Goal: Task Accomplishment & Management: Manage account settings

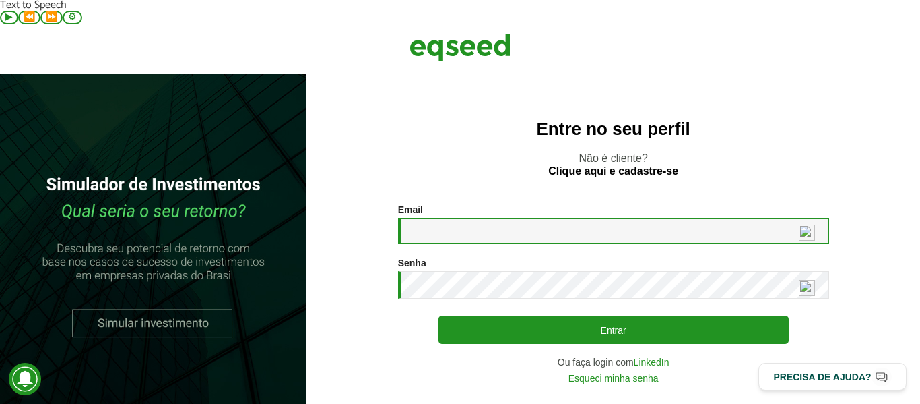
click at [470, 218] on input "Email *" at bounding box center [613, 231] width 431 height 26
type input "**********"
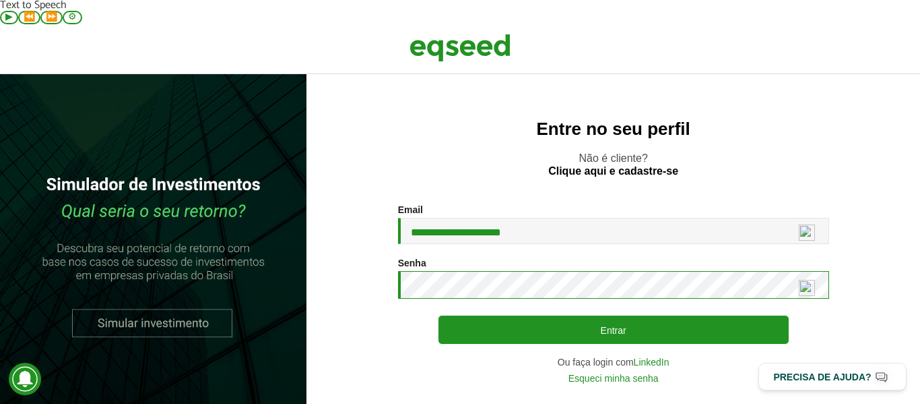
click at [439, 315] on button "Entrar" at bounding box center [614, 329] width 350 height 28
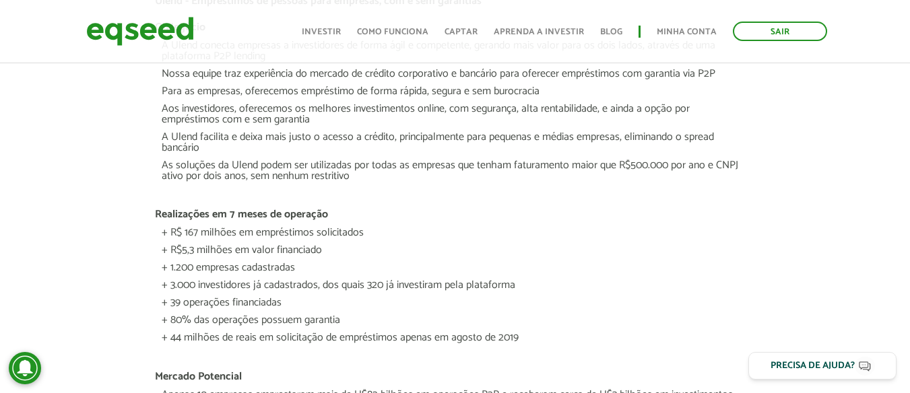
scroll to position [1213, 0]
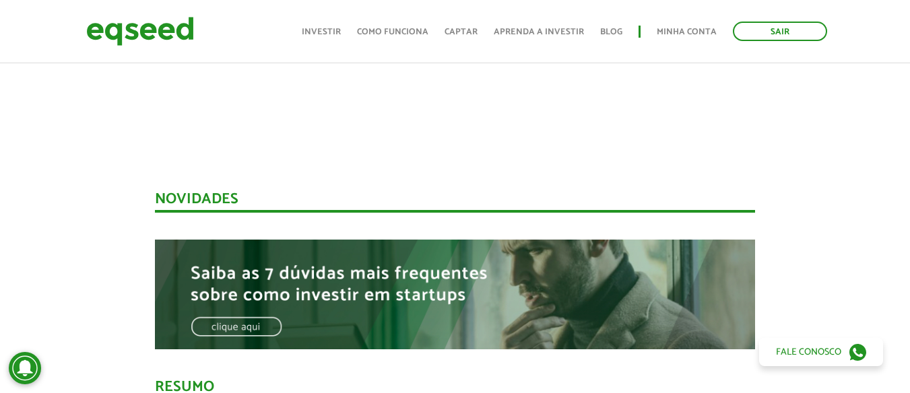
scroll to position [943, 0]
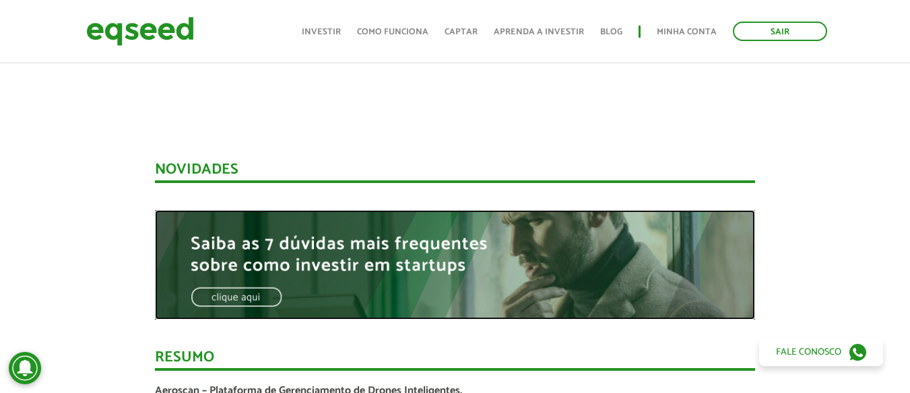
click at [253, 268] on img at bounding box center [455, 265] width 600 height 110
